Goal: Task Accomplishment & Management: Manage account settings

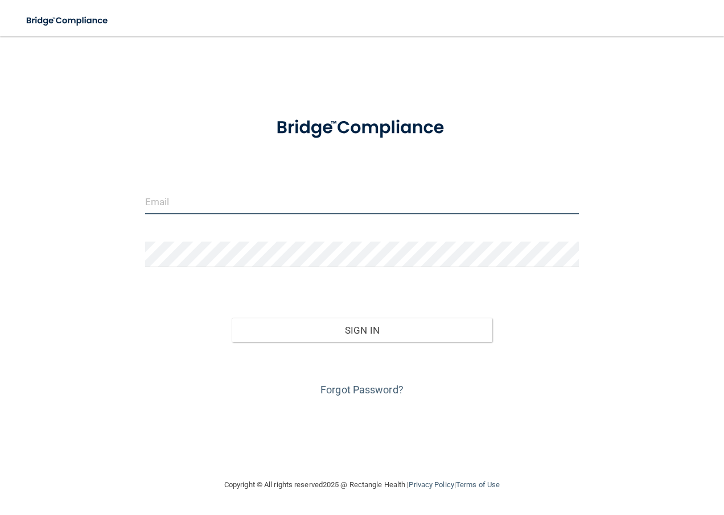
drag, startPoint x: 177, startPoint y: 202, endPoint x: 188, endPoint y: 206, distance: 12.3
click at [179, 201] on input "email" at bounding box center [362, 202] width 434 height 26
type input "[EMAIL_ADDRESS][DOMAIN_NAME]"
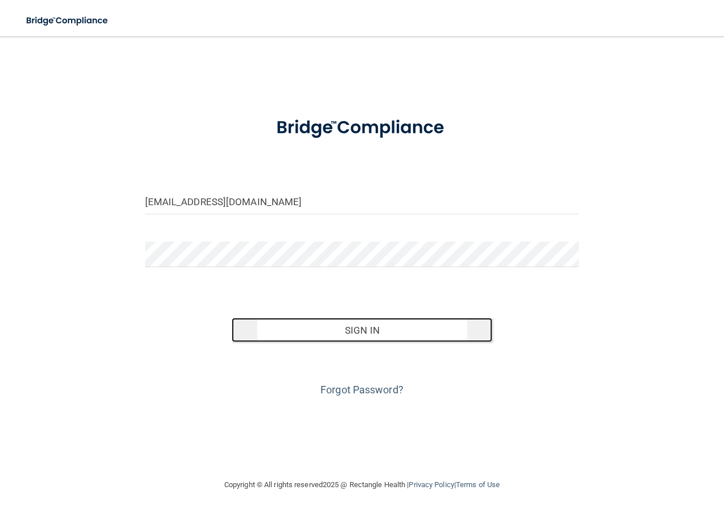
click at [374, 326] on button "Sign In" at bounding box center [361, 330] width 261 height 25
click at [357, 334] on button "Sign In" at bounding box center [361, 330] width 261 height 25
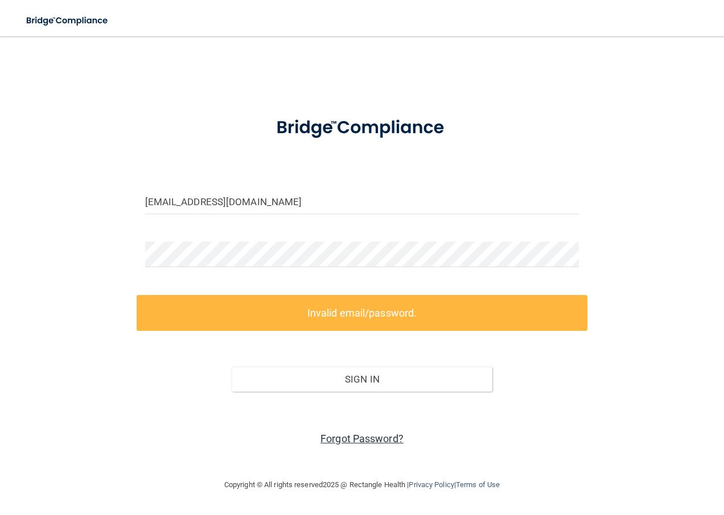
click at [352, 437] on link "Forgot Password?" at bounding box center [361, 439] width 83 height 12
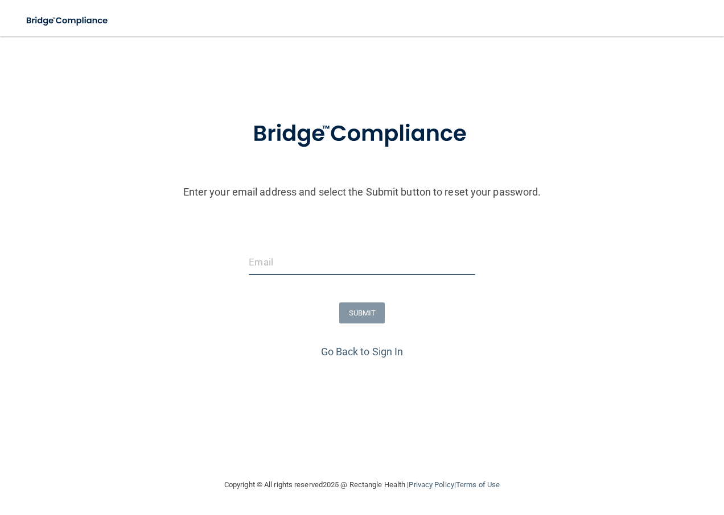
drag, startPoint x: 262, startPoint y: 259, endPoint x: 274, endPoint y: 266, distance: 14.0
click at [263, 258] on input "email" at bounding box center [362, 263] width 226 height 26
click at [318, 263] on input "[EMAIL_ADDRESS][DOMAIN_NAME]" at bounding box center [362, 263] width 226 height 26
type input "[EMAIL_ADDRESS][DOMAIN_NAME]"
click at [374, 315] on button "SUBMIT" at bounding box center [362, 313] width 46 height 21
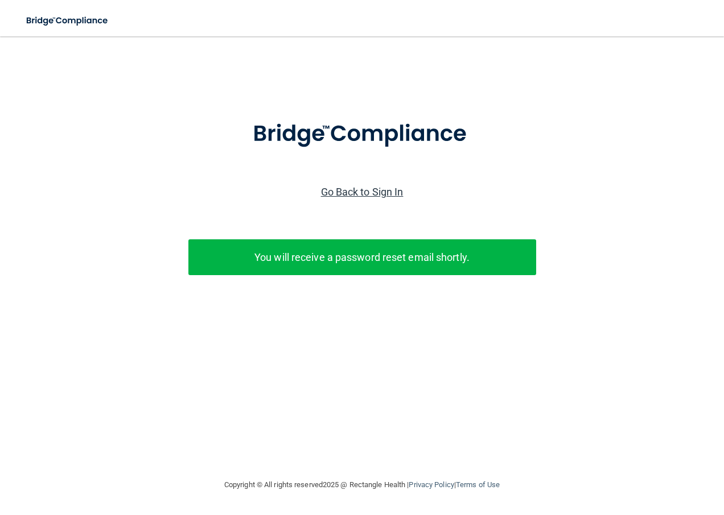
click at [364, 195] on link "Go Back to Sign In" at bounding box center [362, 192] width 82 height 12
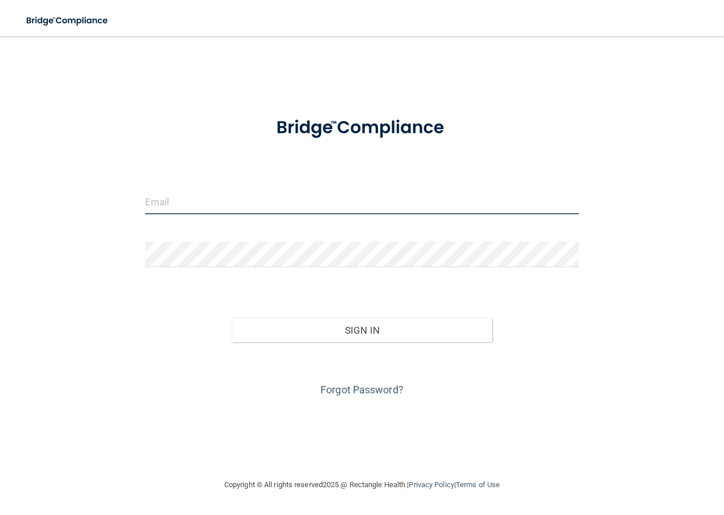
click at [184, 208] on input "email" at bounding box center [362, 202] width 434 height 26
type input "[EMAIL_ADDRESS][DOMAIN_NAME]"
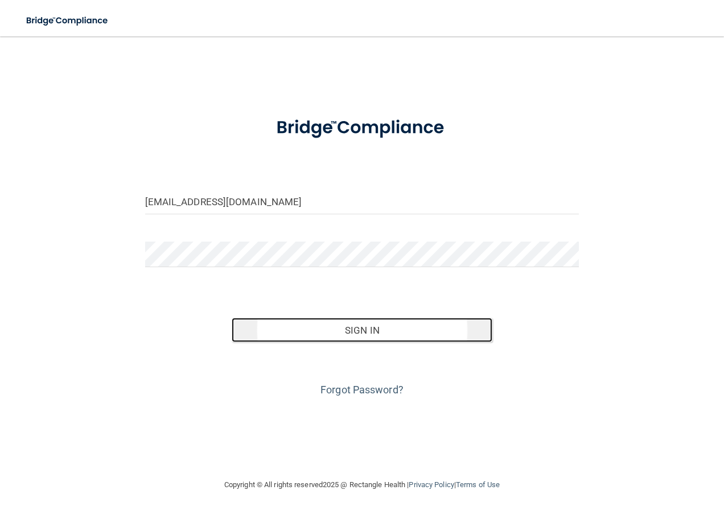
click at [351, 337] on button "Sign In" at bounding box center [361, 330] width 261 height 25
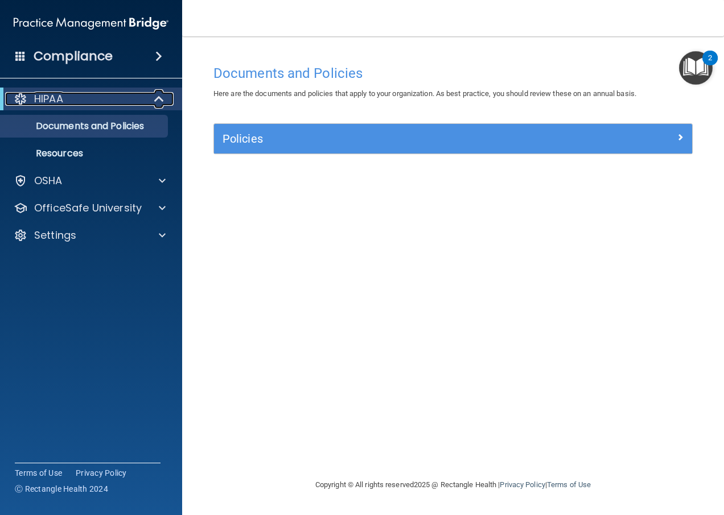
click at [95, 102] on div "HIPAA" at bounding box center [75, 99] width 140 height 14
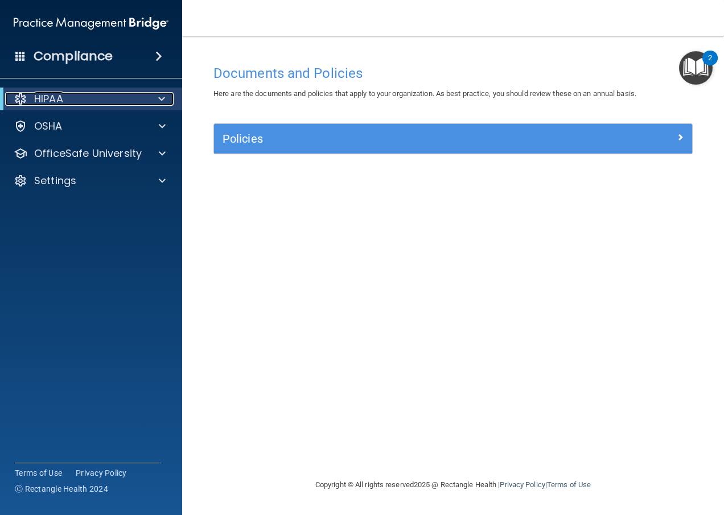
click at [160, 99] on span at bounding box center [161, 99] width 7 height 14
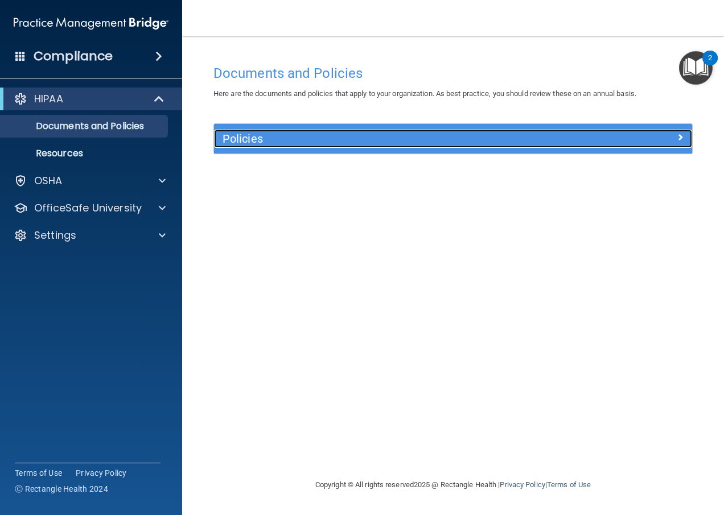
click at [673, 134] on div at bounding box center [631, 137] width 119 height 14
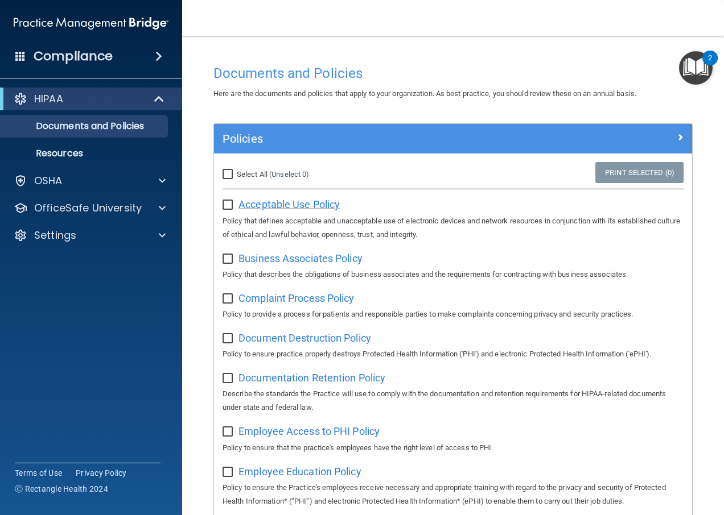
click at [321, 203] on span "Acceptable Use Policy" at bounding box center [288, 205] width 101 height 12
click at [229, 206] on input "checkbox" at bounding box center [228, 205] width 13 height 9
checkbox input "true"
click at [312, 259] on span "Business Associates Policy" at bounding box center [300, 259] width 124 height 12
